Goal: Task Accomplishment & Management: Manage account settings

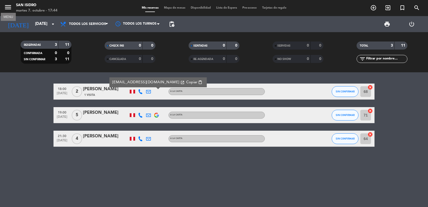
click at [8, 8] on icon "menu" at bounding box center [8, 7] width 8 height 8
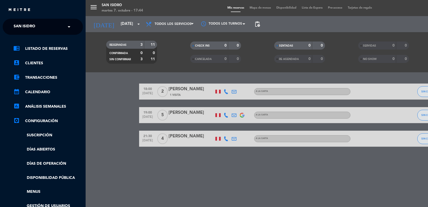
click at [14, 25] on span "San Isidro" at bounding box center [25, 26] width 22 height 11
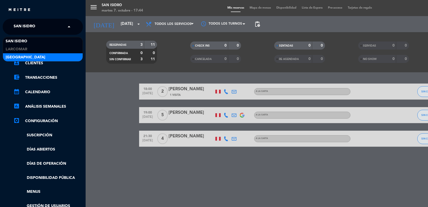
click at [13, 55] on span "[GEOGRAPHIC_DATA]" at bounding box center [26, 57] width 40 height 6
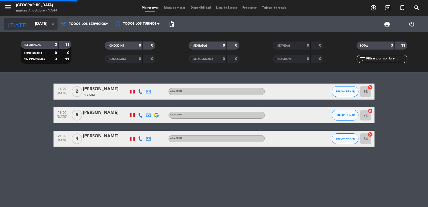
click at [36, 20] on input "[DATE]" at bounding box center [58, 24] width 52 height 10
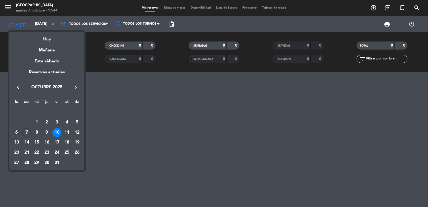
click at [46, 40] on div "Hoy" at bounding box center [46, 37] width 75 height 11
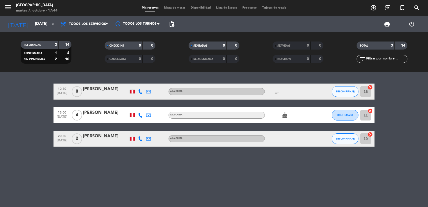
click at [141, 140] on icon at bounding box center [140, 138] width 5 height 5
click at [144, 131] on span "content_paste" at bounding box center [146, 130] width 4 height 4
click at [147, 137] on icon at bounding box center [148, 138] width 5 height 5
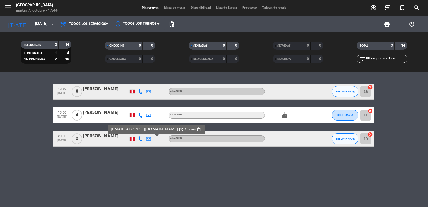
click at [185, 128] on span "Copiar" at bounding box center [190, 130] width 11 height 6
click at [32, 22] on input "[DATE]" at bounding box center [58, 24] width 52 height 10
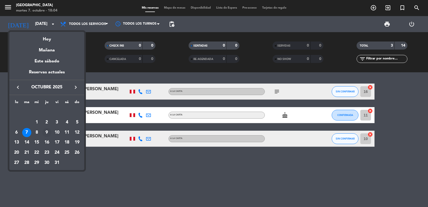
click at [47, 135] on div "9" at bounding box center [46, 132] width 9 height 9
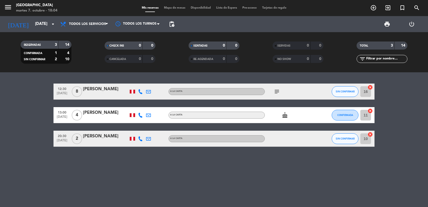
type input "[DEMOGRAPHIC_DATA][DATE]"
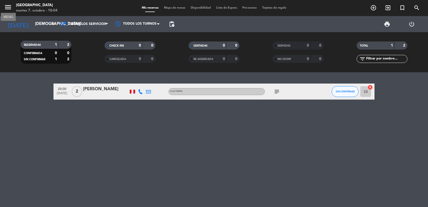
click at [6, 5] on icon "menu" at bounding box center [8, 7] width 8 height 8
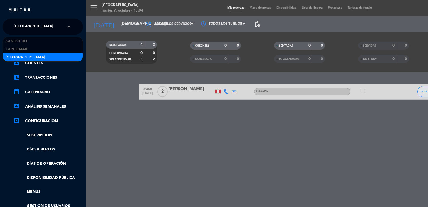
click at [32, 25] on span "[GEOGRAPHIC_DATA]" at bounding box center [34, 26] width 40 height 11
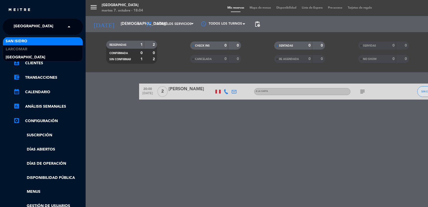
click at [27, 40] on span "San Isidro" at bounding box center [17, 41] width 22 height 6
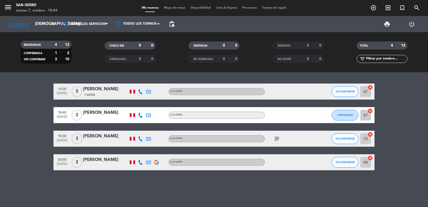
click at [143, 91] on div at bounding box center [141, 92] width 8 height 16
click at [140, 92] on icon at bounding box center [140, 91] width 5 height 5
click at [144, 83] on span "content_paste" at bounding box center [146, 83] width 4 height 4
click at [148, 92] on icon at bounding box center [148, 91] width 5 height 5
click at [188, 82] on span "Copiar" at bounding box center [193, 83] width 11 height 6
